Goal: Information Seeking & Learning: Learn about a topic

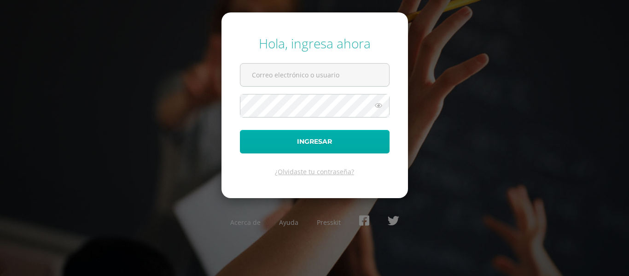
type input "mebatz@gmail.com"
click at [327, 144] on button "Ingresar" at bounding box center [315, 142] width 150 height 24
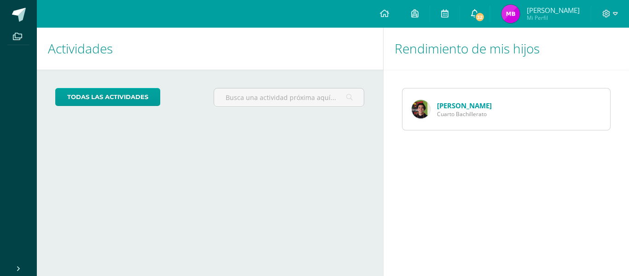
click at [485, 17] on span "32" at bounding box center [480, 17] width 10 height 10
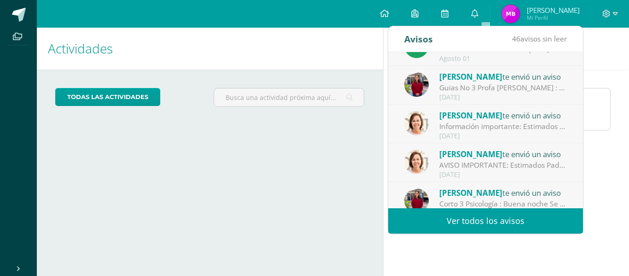
scroll to position [25, 0]
click at [477, 111] on div "[PERSON_NAME] del te envió un aviso" at bounding box center [504, 115] width 128 height 12
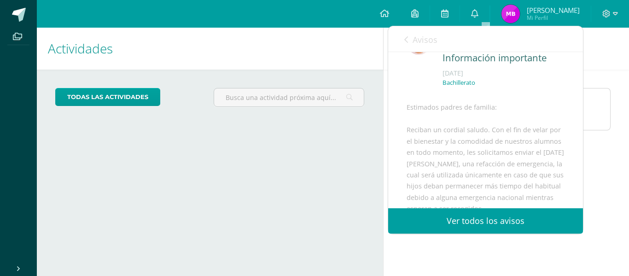
scroll to position [0, 0]
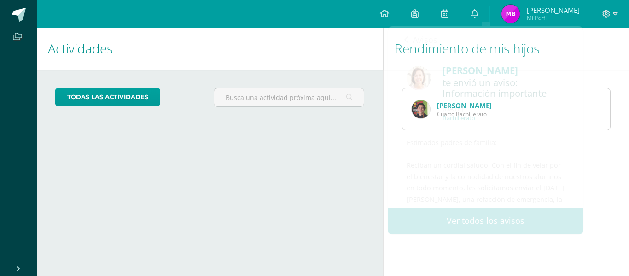
click at [623, 60] on div "Rendimiento de mis hijos" at bounding box center [507, 49] width 246 height 42
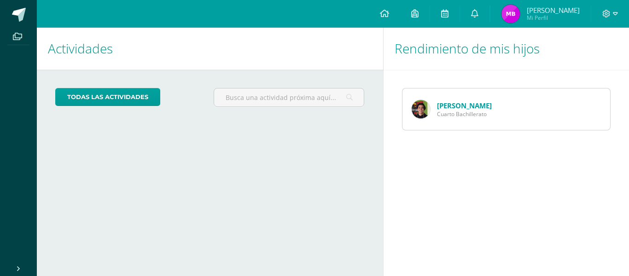
click at [449, 109] on link "[PERSON_NAME]" at bounding box center [464, 105] width 55 height 9
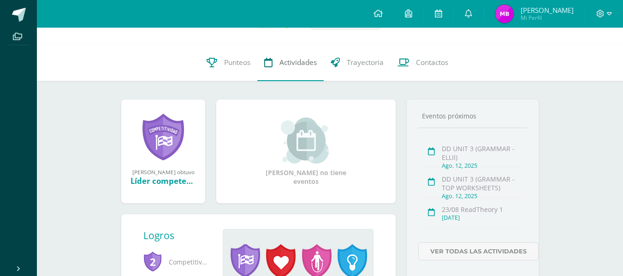
scroll to position [76, 0]
click at [164, 123] on link at bounding box center [162, 138] width 41 height 48
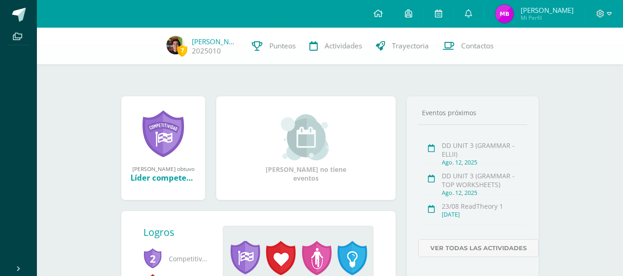
scroll to position [174, 0]
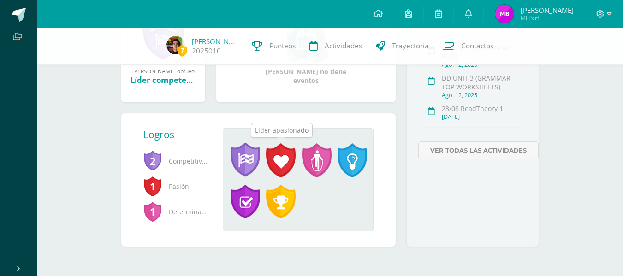
click at [284, 157] on span at bounding box center [280, 160] width 29 height 34
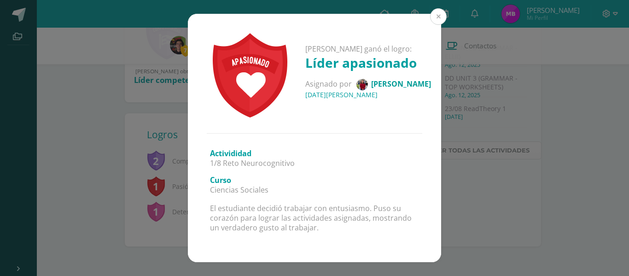
click at [435, 17] on button at bounding box center [438, 16] width 17 height 17
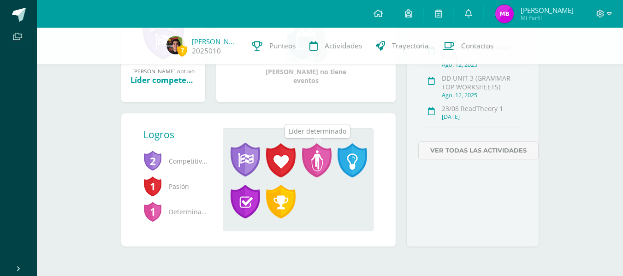
click at [315, 161] on span at bounding box center [316, 160] width 29 height 34
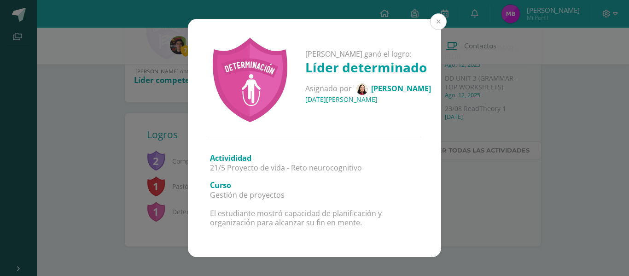
click at [437, 24] on button at bounding box center [438, 21] width 17 height 17
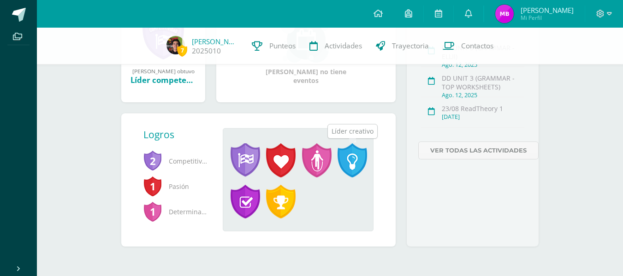
click at [349, 158] on span at bounding box center [351, 160] width 29 height 34
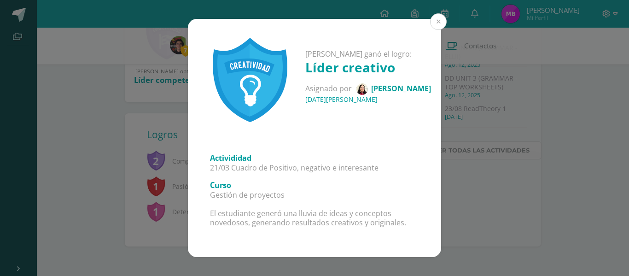
click at [438, 26] on button at bounding box center [438, 21] width 17 height 17
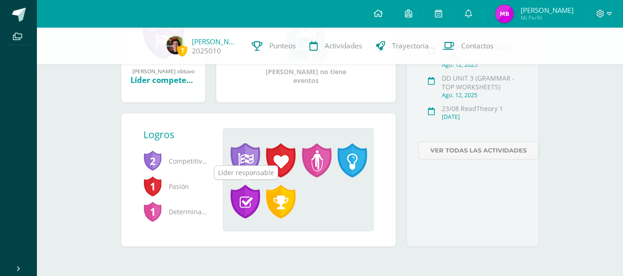
click at [240, 207] on span at bounding box center [244, 202] width 29 height 34
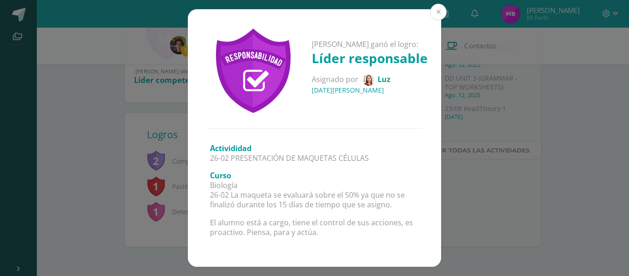
click at [440, 12] on button at bounding box center [438, 12] width 17 height 17
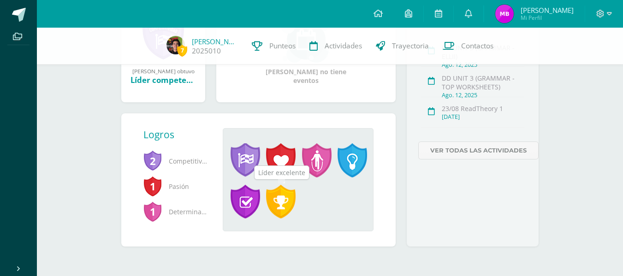
click at [284, 210] on span at bounding box center [280, 202] width 29 height 34
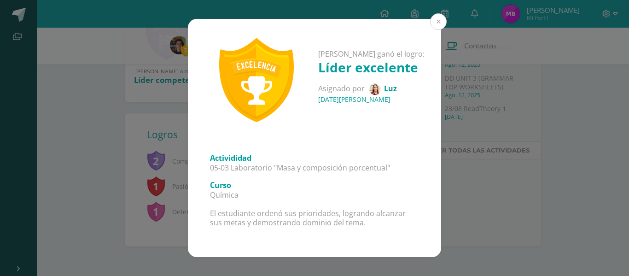
click at [438, 22] on button at bounding box center [438, 21] width 17 height 17
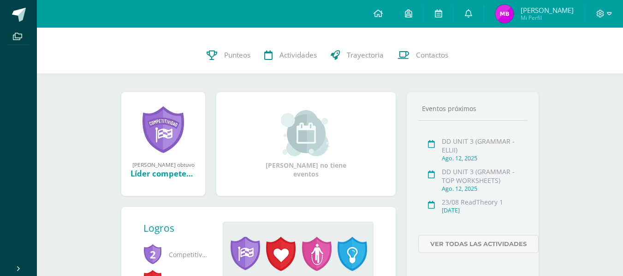
scroll to position [89, 0]
